Goal: Information Seeking & Learning: Learn about a topic

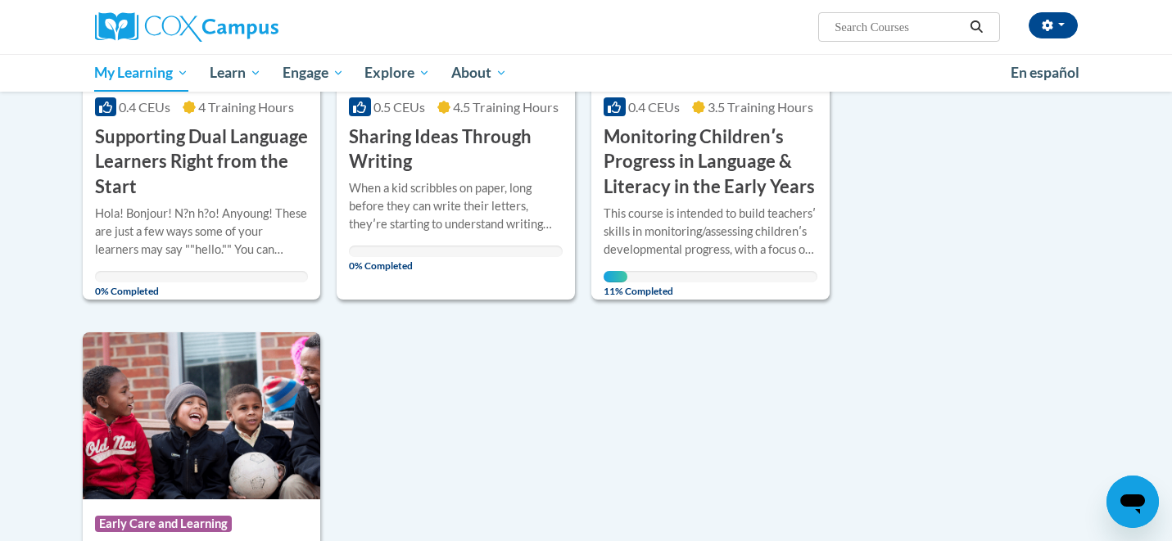
scroll to position [1291, 0]
click at [678, 167] on h3 "Monitoring Childrenʹs Progress in Language & Literacy in the Early Years" at bounding box center [711, 161] width 214 height 75
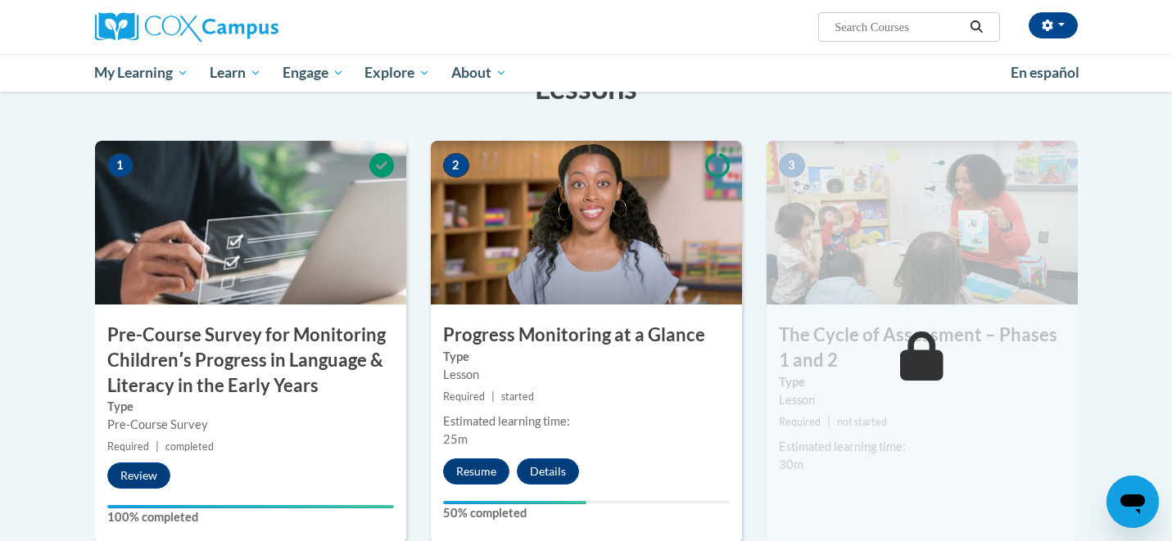
scroll to position [328, 0]
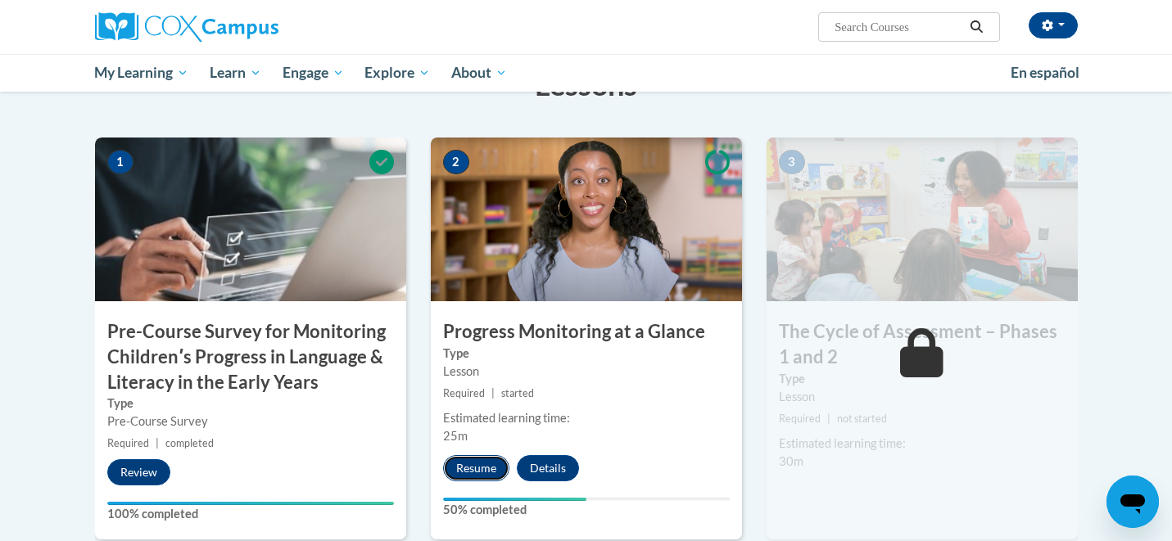
click at [492, 469] on button "Resume" at bounding box center [476, 468] width 66 height 26
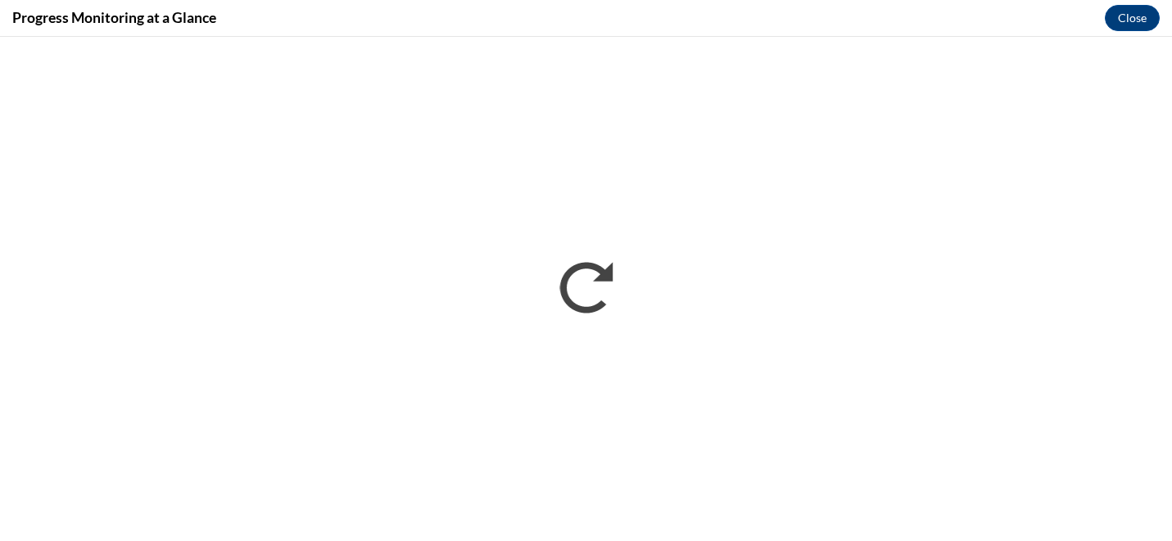
scroll to position [0, 0]
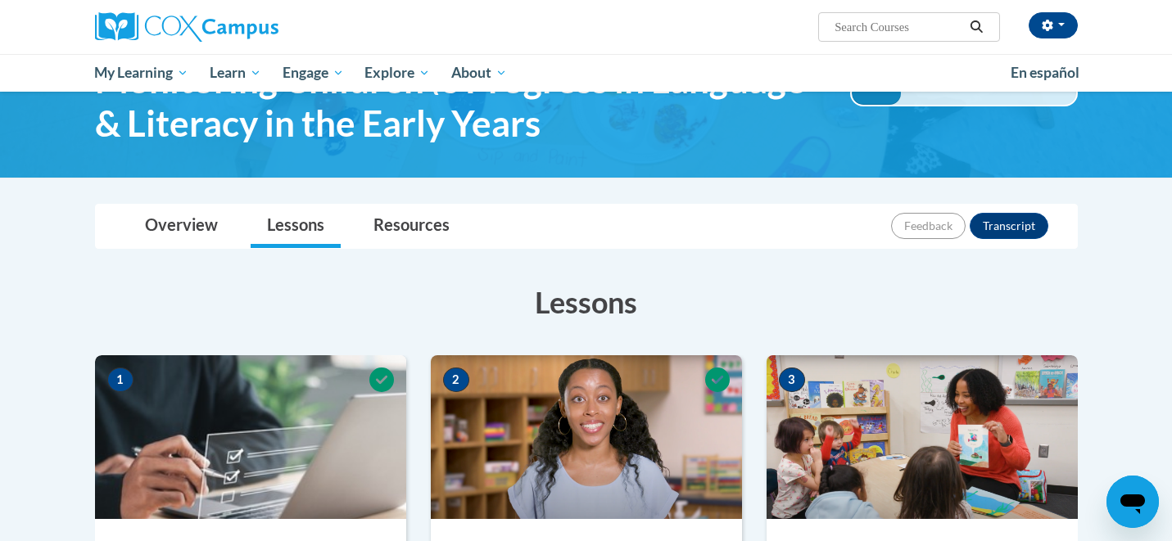
scroll to position [106, 0]
